Goal: Transaction & Acquisition: Download file/media

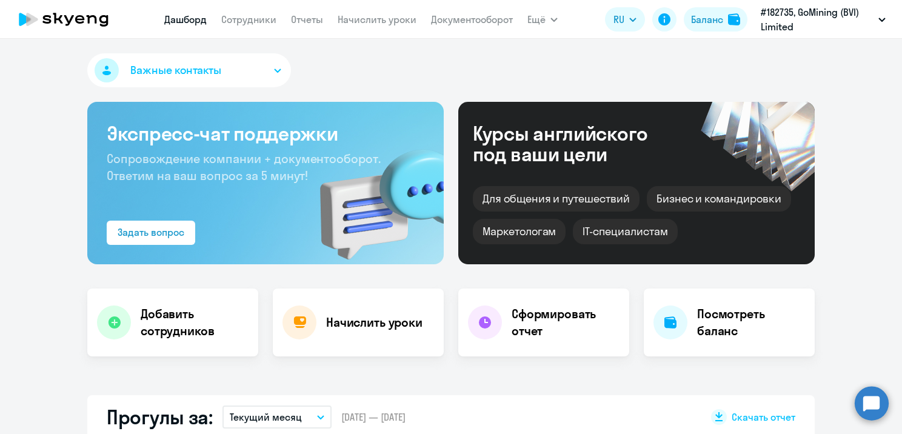
select select "30"
click at [459, 15] on link "Документооборот" at bounding box center [472, 19] width 82 height 12
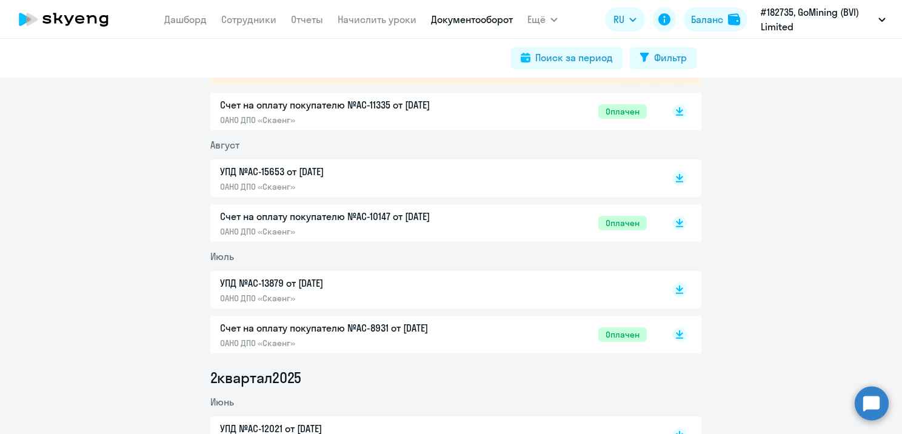
scroll to position [242, 0]
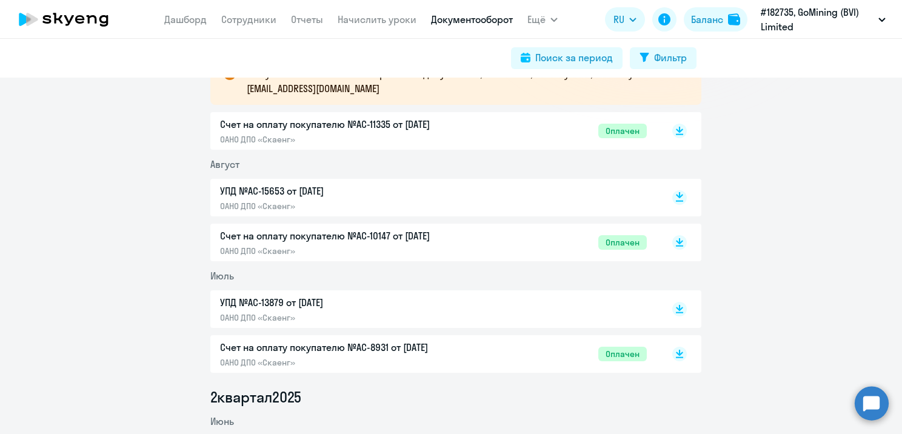
click at [673, 199] on rect at bounding box center [679, 197] width 15 height 15
click at [677, 238] on rect at bounding box center [679, 242] width 15 height 15
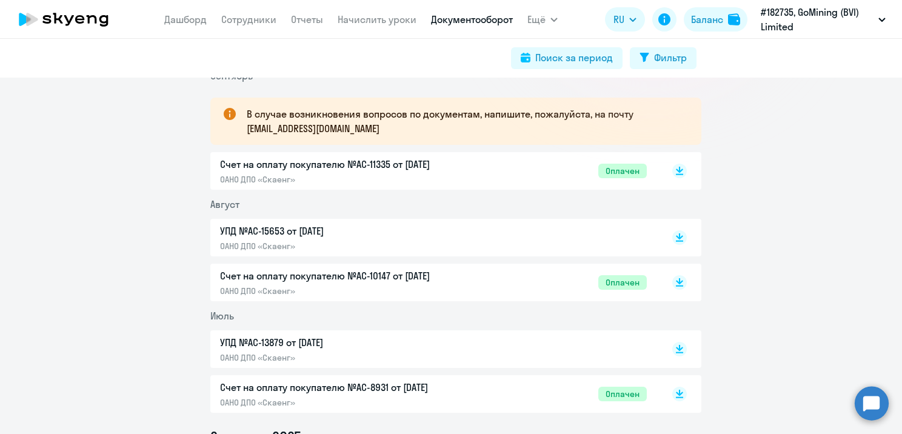
scroll to position [182, 0]
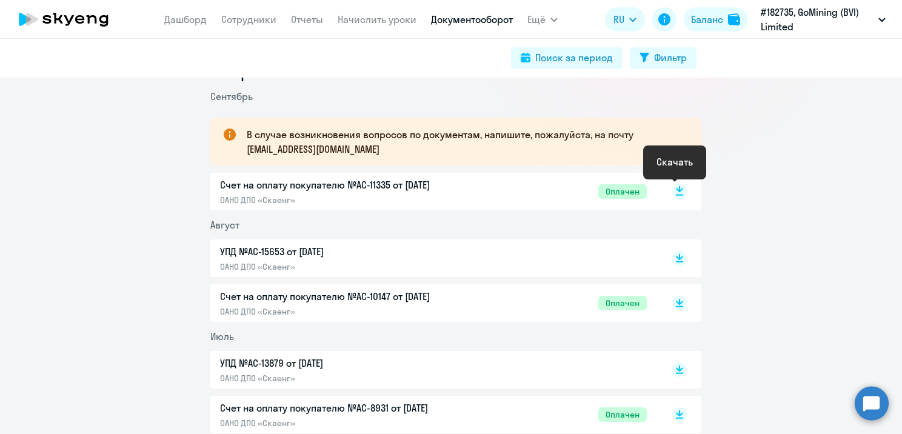
click at [679, 189] on rect at bounding box center [679, 191] width 15 height 15
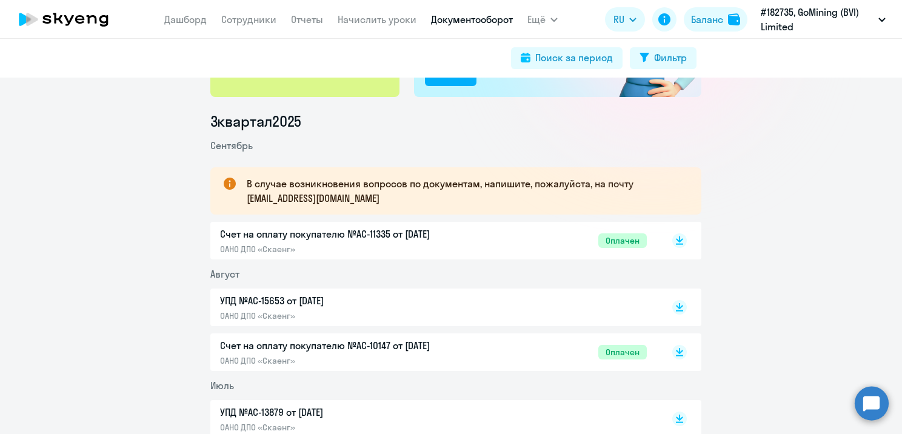
scroll to position [0, 0]
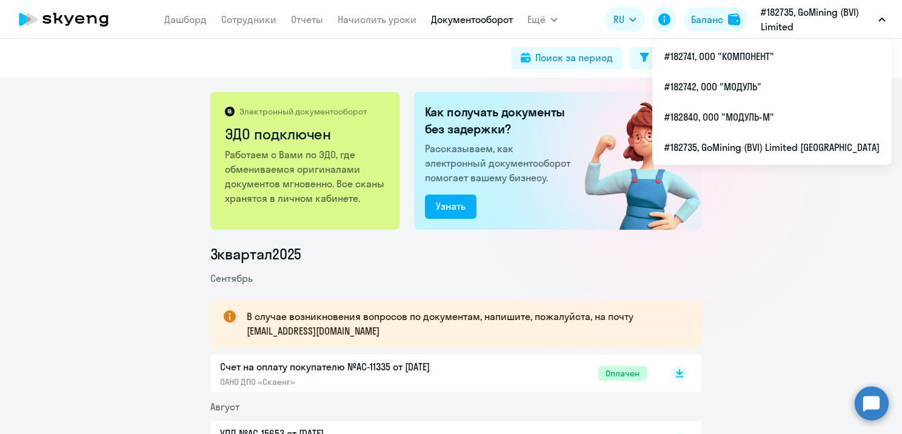
click at [782, 15] on p "#182735, GoMining (BVI) Limited [GEOGRAPHIC_DATA]" at bounding box center [816, 19] width 113 height 29
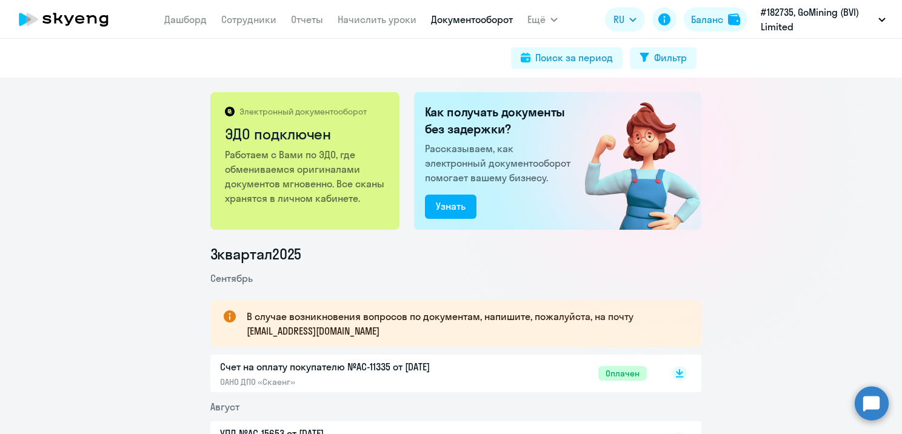
click at [780, 25] on p "#182735, GoMining (BVI) Limited [GEOGRAPHIC_DATA]" at bounding box center [816, 19] width 113 height 29
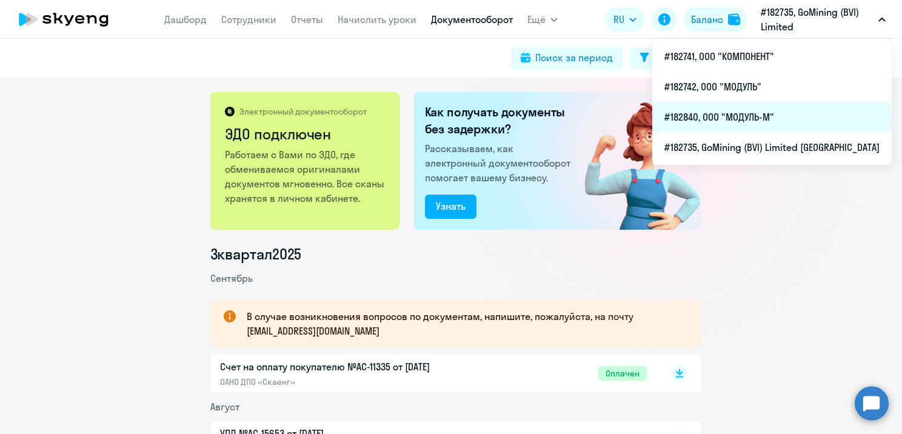
click at [754, 125] on li "#182840, ООО "МОДУЛЬ-М"" at bounding box center [771, 117] width 239 height 30
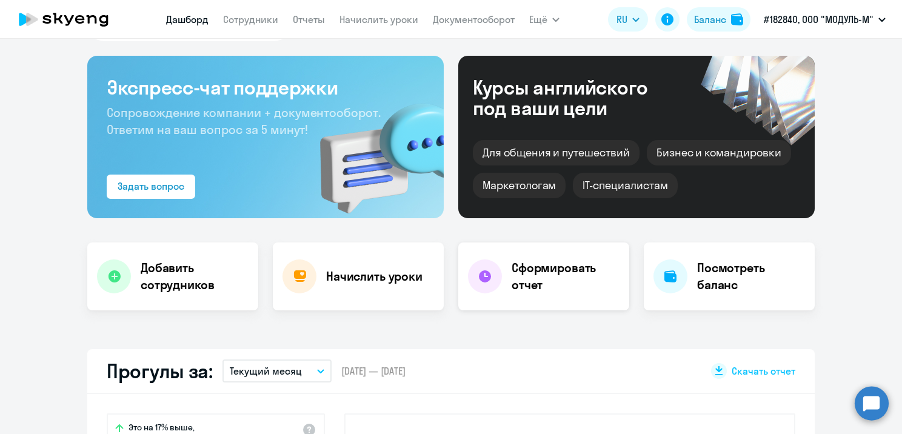
select select "30"
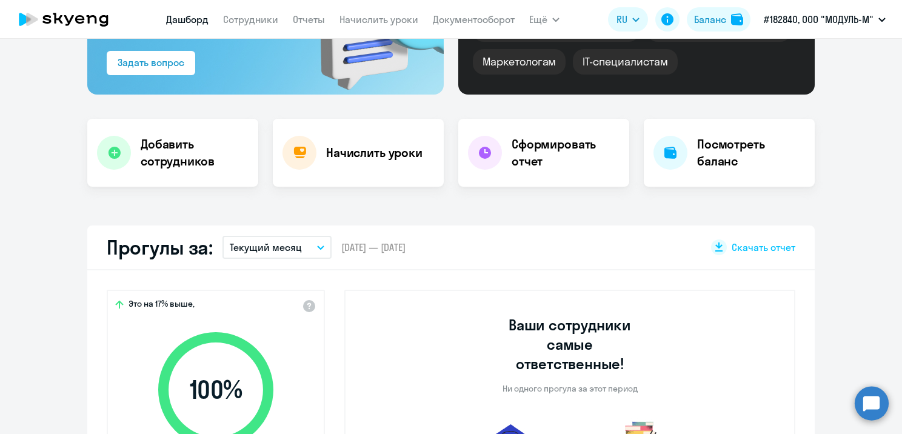
scroll to position [61, 0]
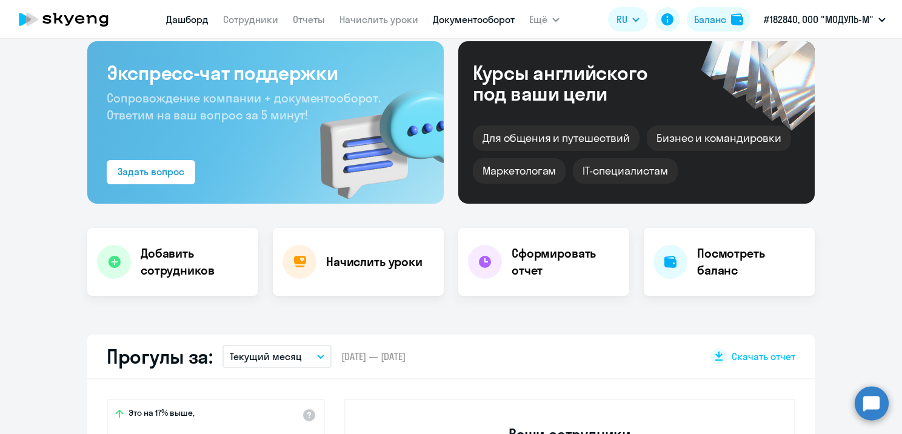
click at [479, 22] on link "Документооборот" at bounding box center [474, 19] width 82 height 12
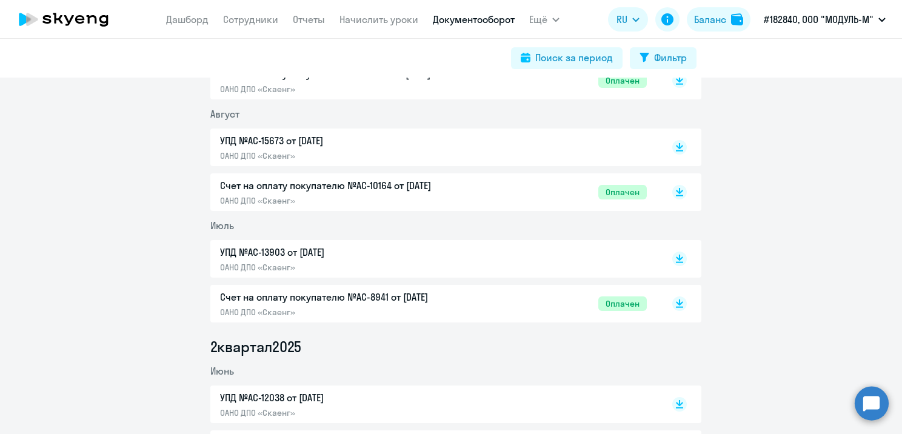
scroll to position [182, 0]
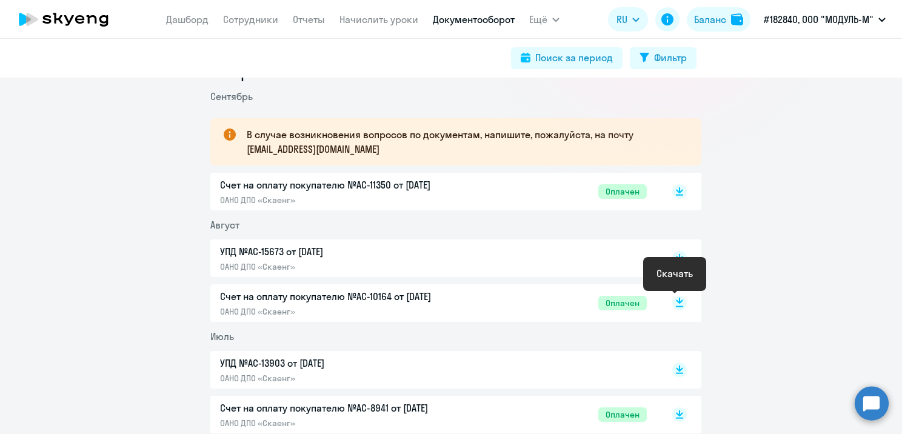
click at [672, 299] on rect at bounding box center [679, 303] width 15 height 15
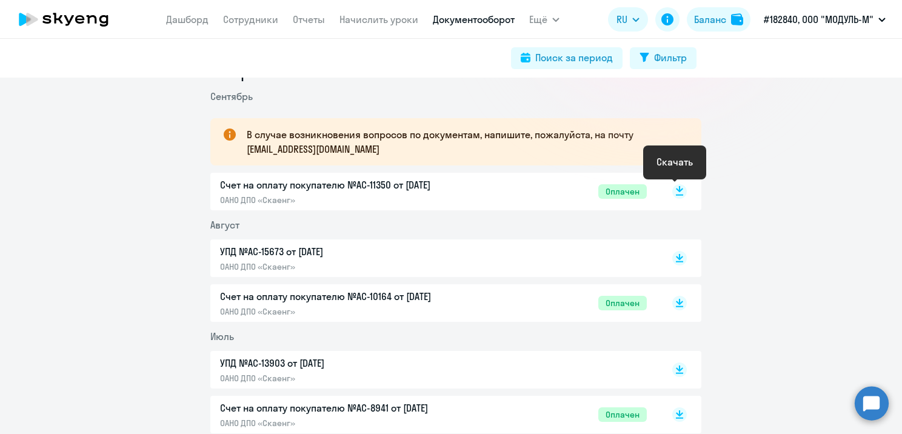
click at [673, 188] on rect at bounding box center [679, 191] width 15 height 15
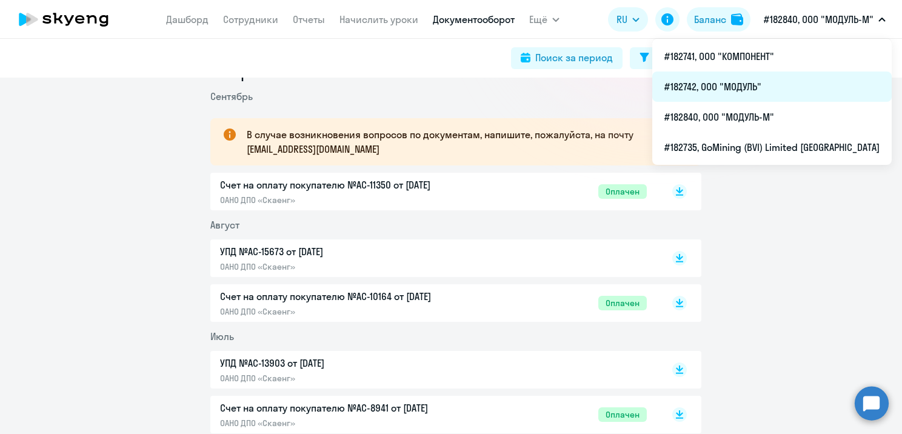
click at [756, 97] on li "#182742, ООО "МОДУЛЬ"" at bounding box center [771, 86] width 239 height 30
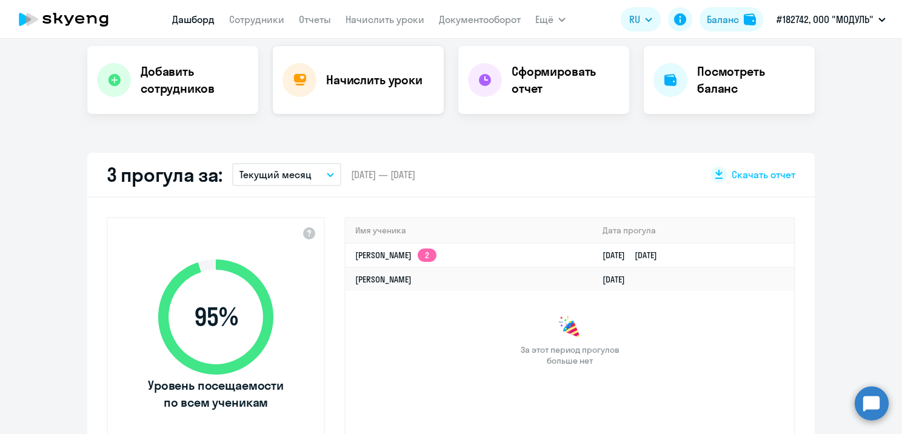
select select "30"
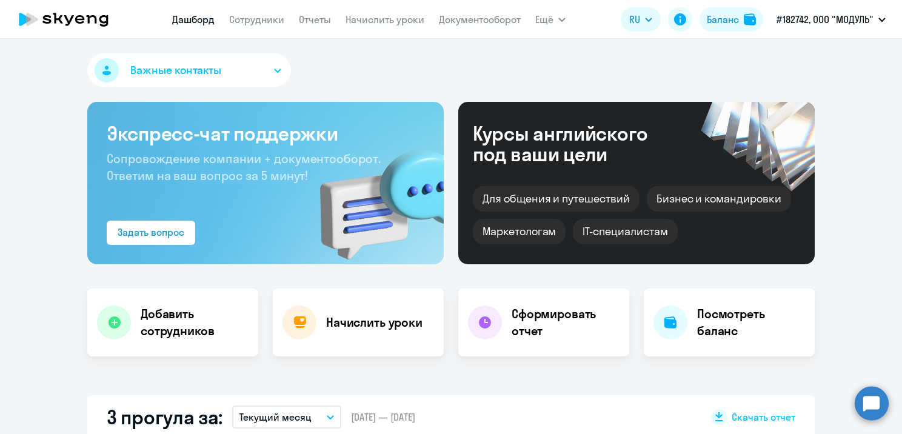
click at [468, 1] on app-header "[PERSON_NAME] Отчеты Начислить уроки Документооборот Ещё Дашборд Сотрудники Отч…" at bounding box center [451, 19] width 902 height 39
click at [472, 15] on link "Документооборот" at bounding box center [480, 19] width 82 height 12
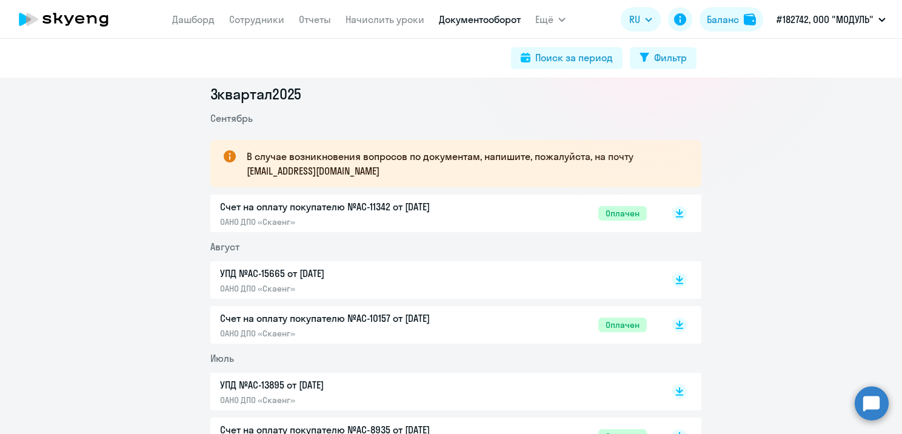
scroll to position [182, 0]
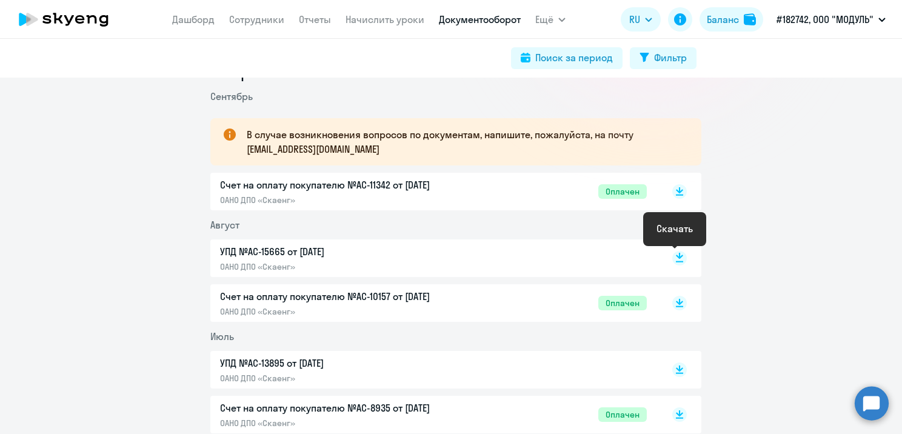
click at [676, 261] on icon at bounding box center [679, 261] width 7 height 1
click at [682, 293] on div "Счет на оплату покупателю №AC-10157 от [DATE] ОАНО ДПО «Скаенг» Оплачен" at bounding box center [455, 303] width 491 height 38
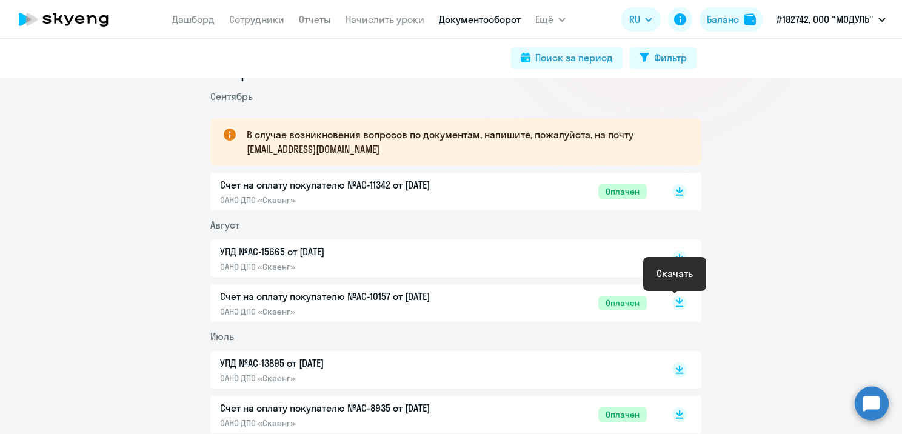
click at [676, 301] on icon at bounding box center [679, 300] width 7 height 6
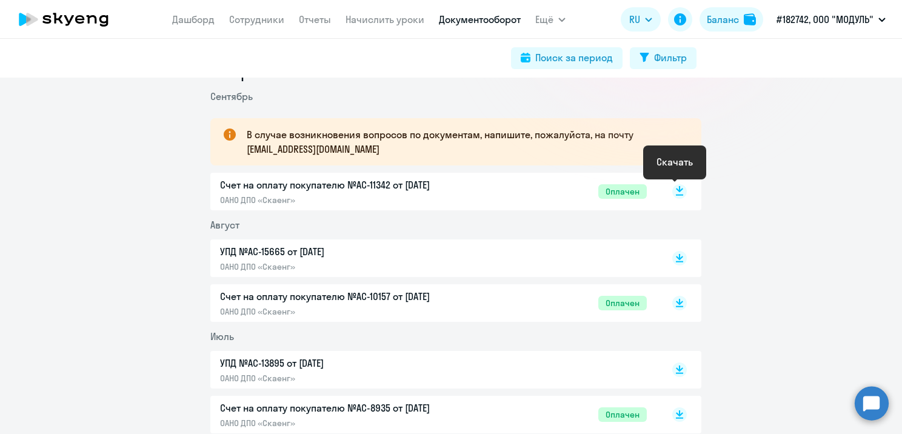
click at [672, 194] on rect at bounding box center [679, 191] width 15 height 15
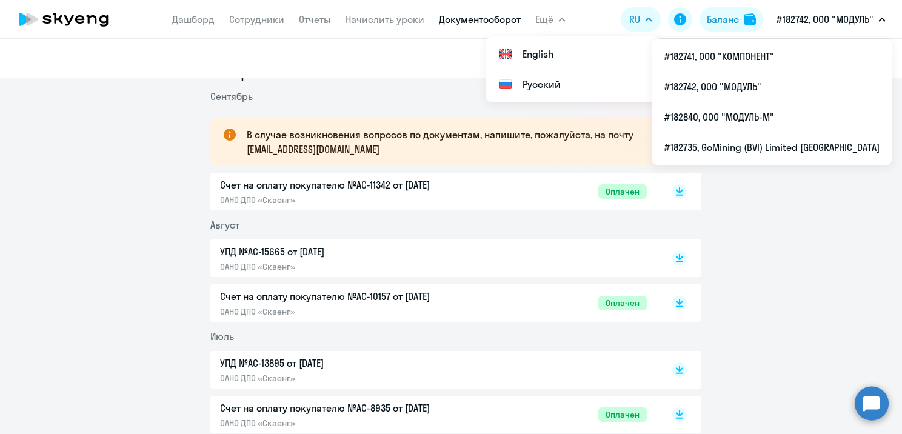
click at [851, 12] on p "#182742, ООО "МОДУЛЬ"" at bounding box center [824, 19] width 97 height 15
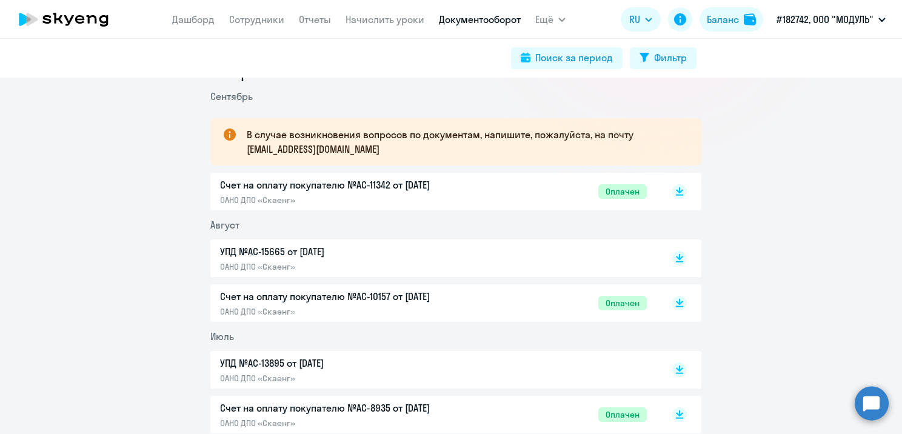
click at [851, 12] on p "#182742, ООО "МОДУЛЬ"" at bounding box center [824, 19] width 97 height 15
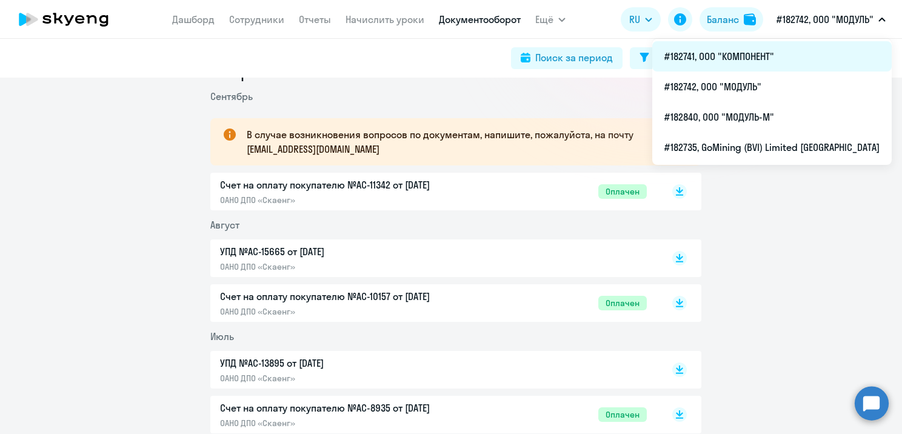
click at [767, 61] on li "#182741, ООО "КОМПОНЕНТ"" at bounding box center [771, 56] width 239 height 30
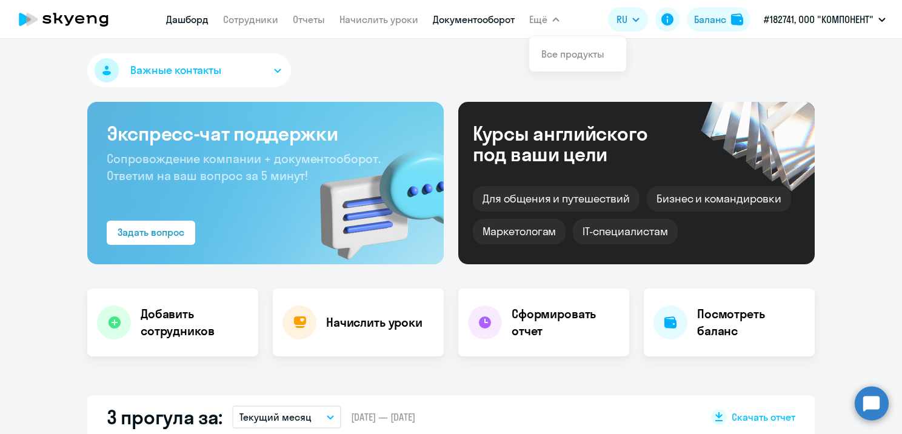
click at [480, 13] on link "Документооборот" at bounding box center [474, 19] width 82 height 12
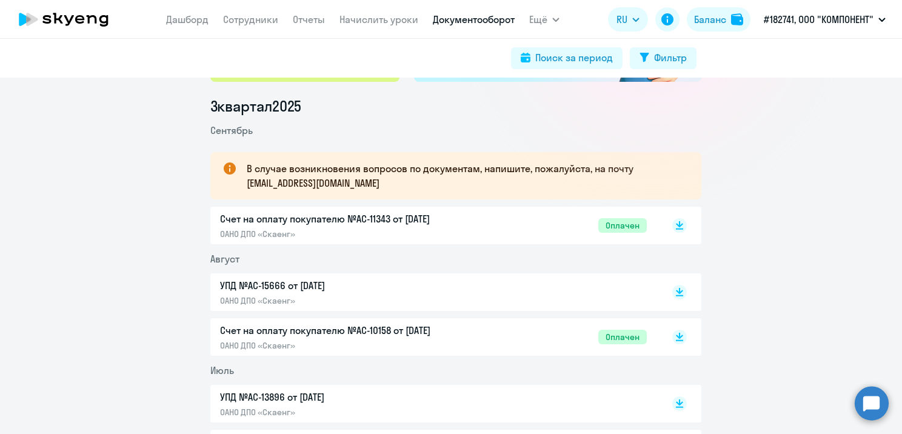
scroll to position [182, 0]
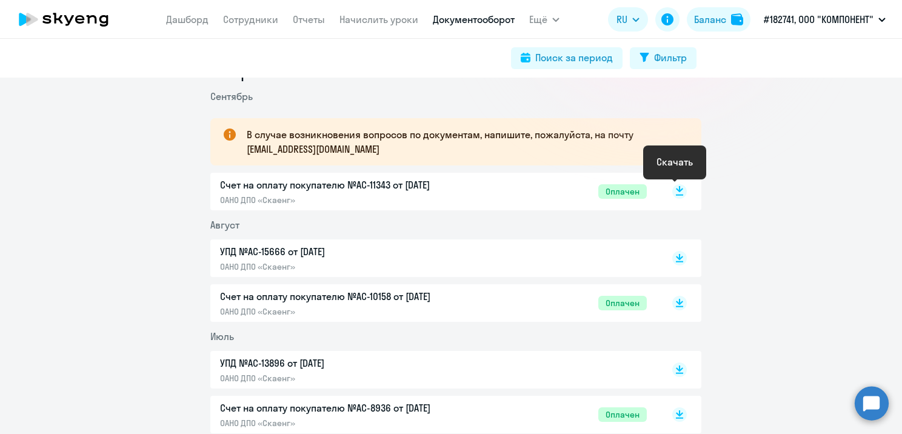
click at [677, 188] on rect at bounding box center [679, 191] width 15 height 15
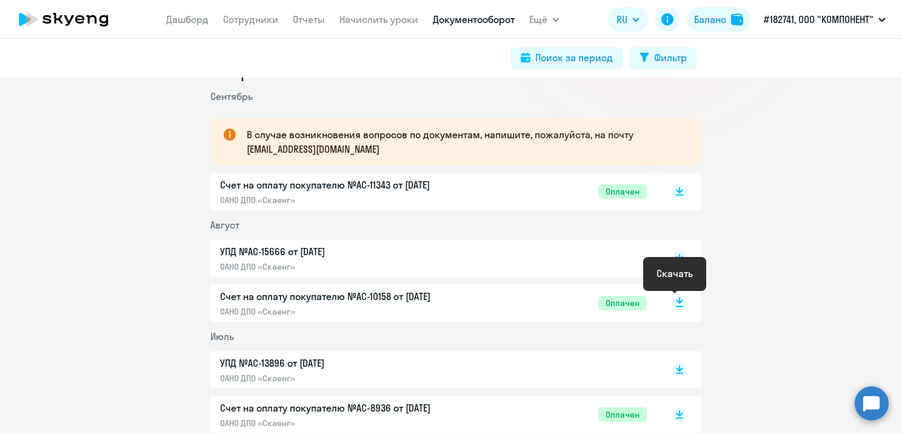
click at [673, 303] on rect at bounding box center [679, 303] width 15 height 15
